Goal: Task Accomplishment & Management: Check status

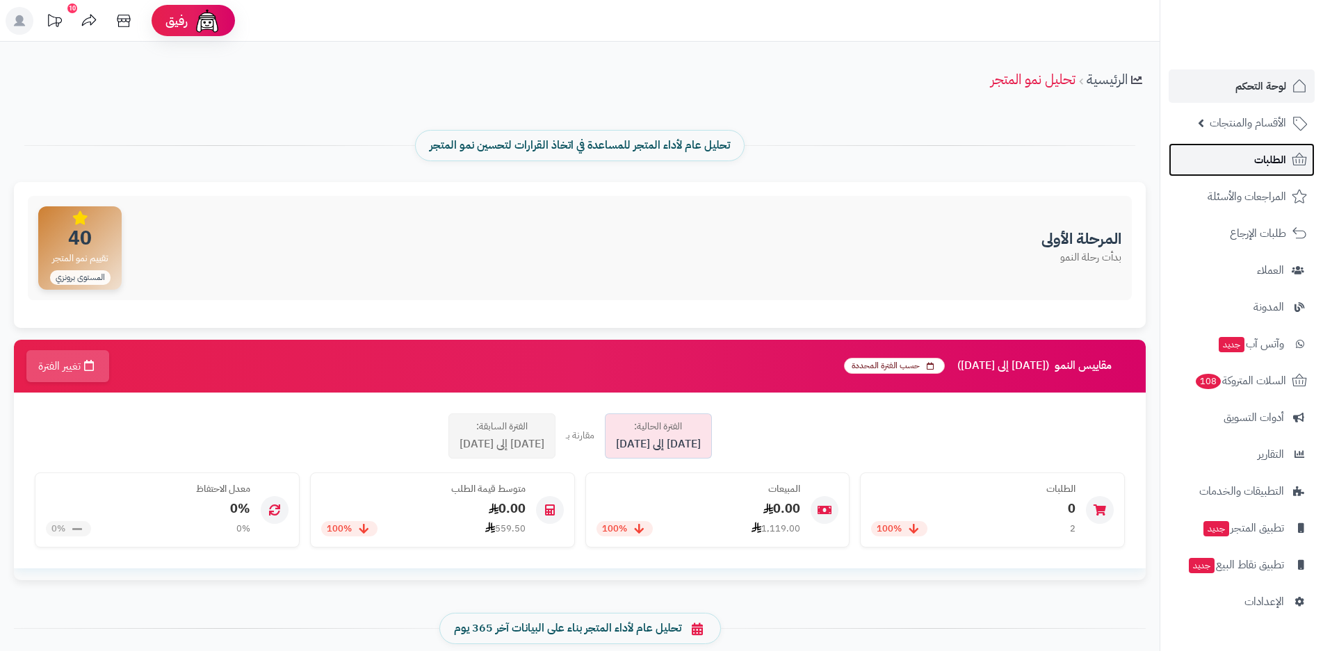
click at [1299, 167] on icon at bounding box center [1299, 160] width 17 height 17
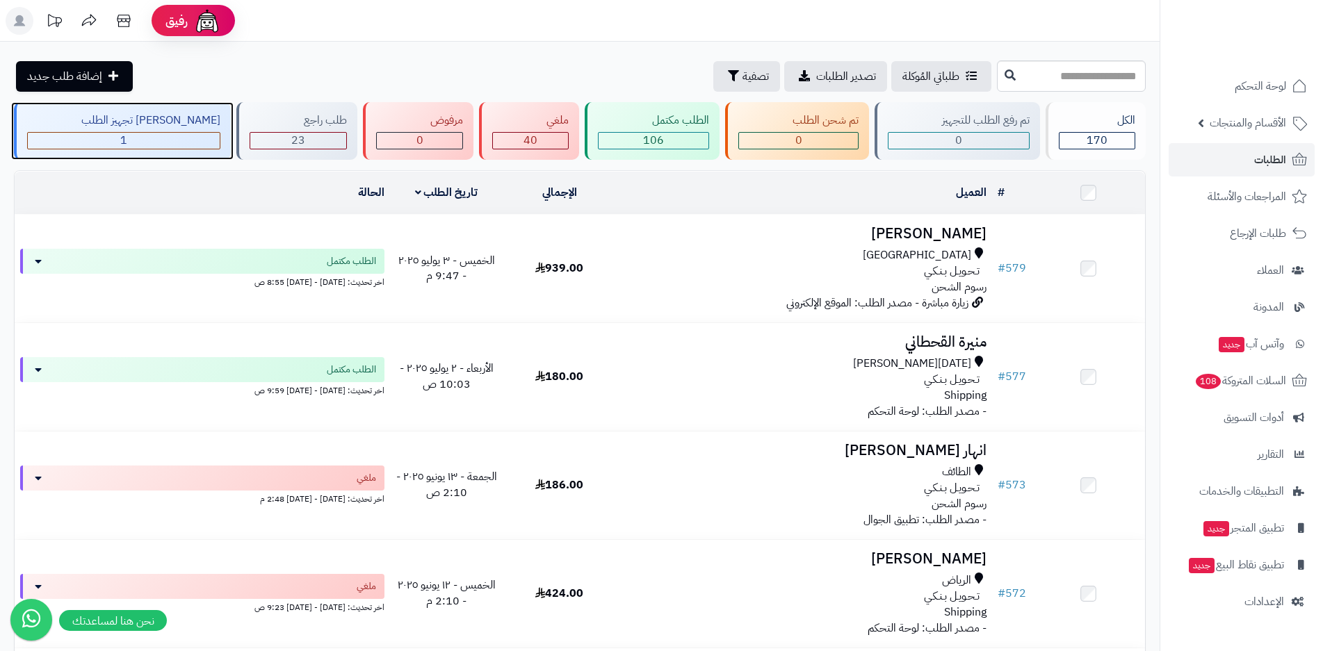
click at [156, 140] on div "1" at bounding box center [124, 141] width 192 height 16
